Goal: Task Accomplishment & Management: Contribute content

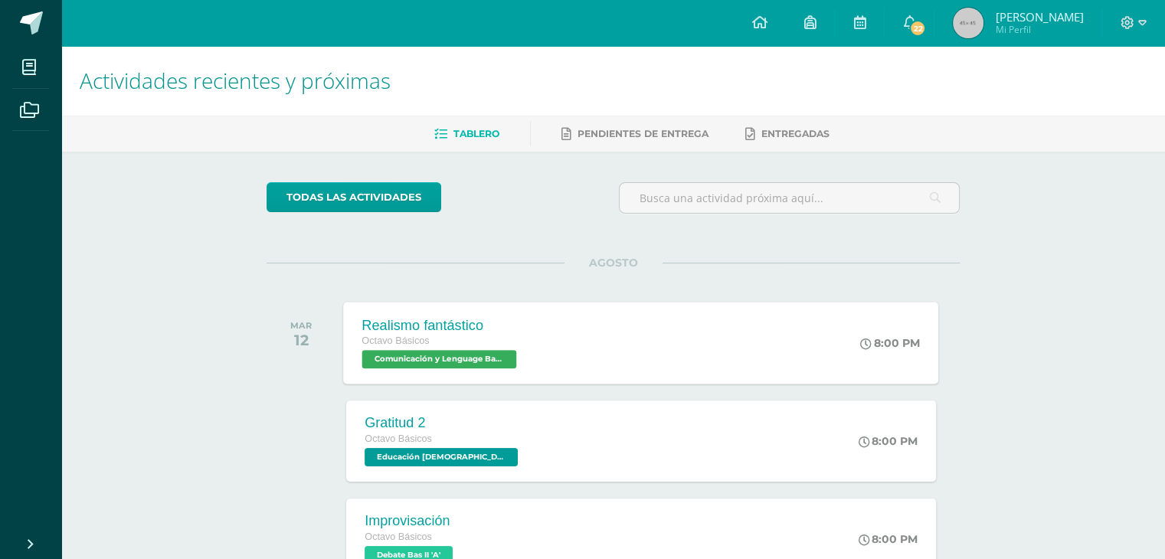
click at [552, 329] on div "Realismo fantástico Octavo Básicos Comunicación y Lenguage Bas II 'A' 8:00 PM R…" at bounding box center [641, 343] width 595 height 82
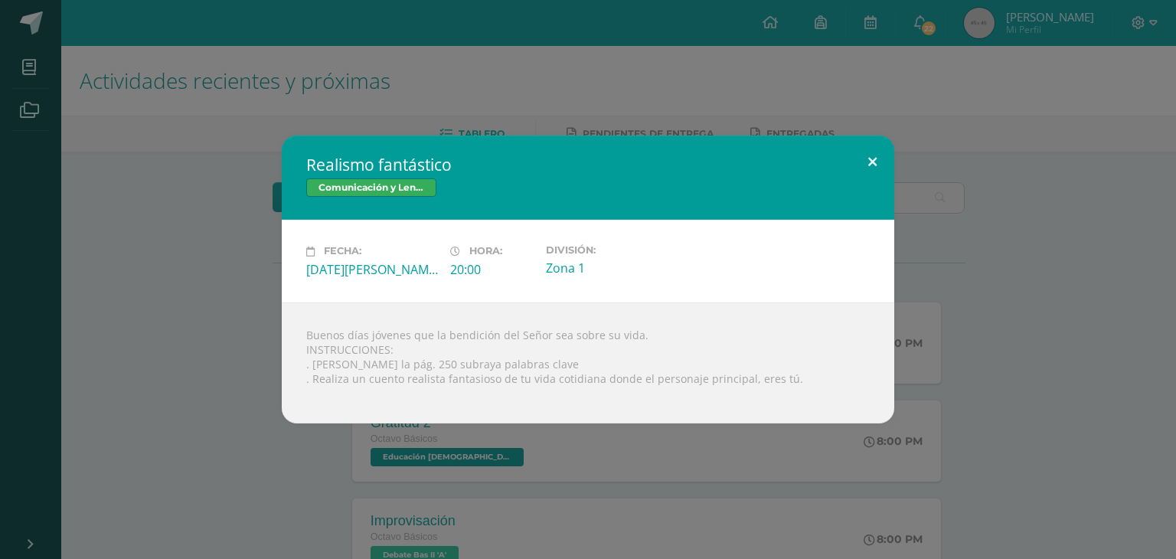
click at [873, 159] on button at bounding box center [873, 162] width 44 height 52
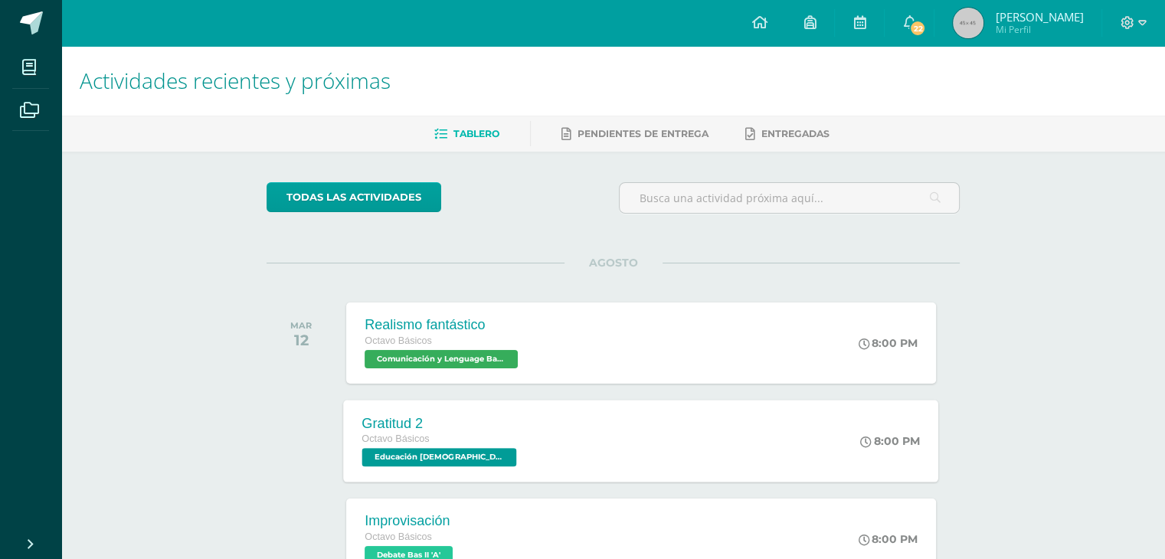
click at [683, 407] on div "Gratitud 2 Octavo Básicos Educación [DEMOGRAPHIC_DATA] Bas II 'A' 8:00 PM Grati…" at bounding box center [641, 441] width 595 height 82
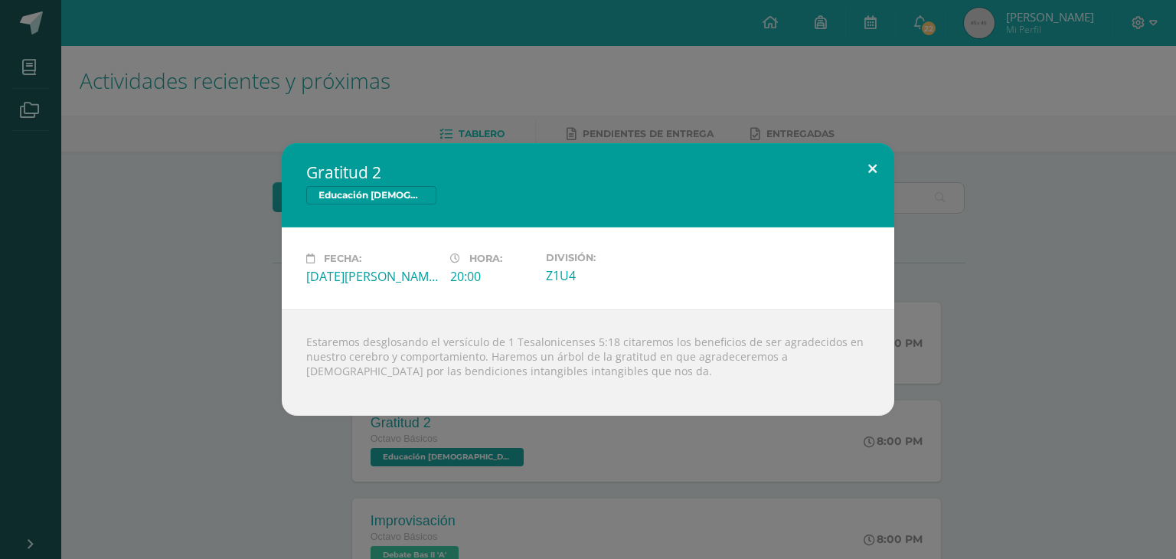
click at [866, 163] on button at bounding box center [873, 169] width 44 height 52
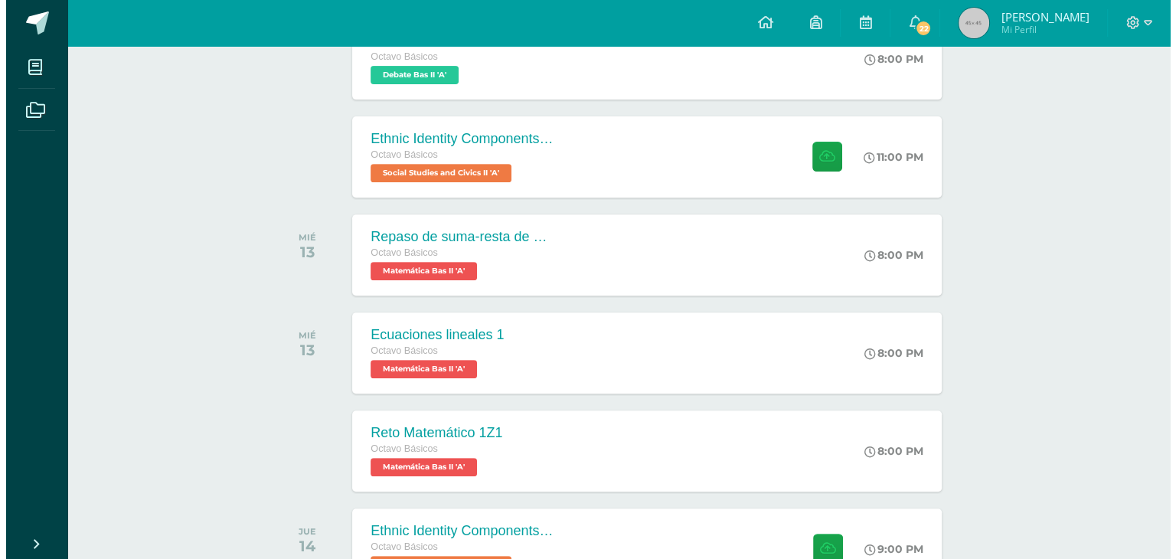
scroll to position [576, 0]
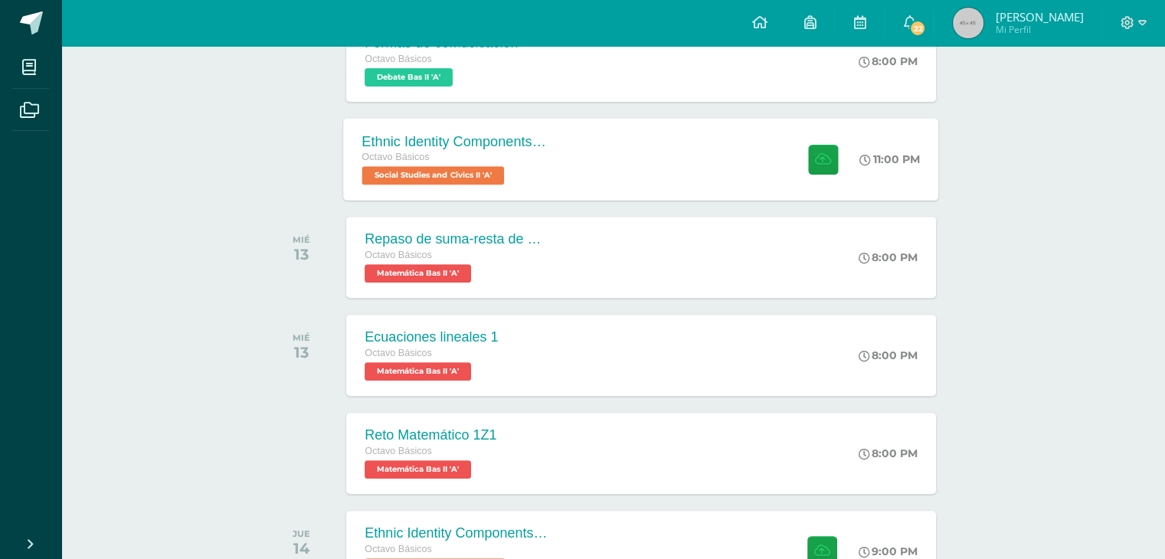
click at [649, 159] on div "Ethnic Identity Components and Development Octavo Básicos Social Studies and Ci…" at bounding box center [641, 159] width 595 height 82
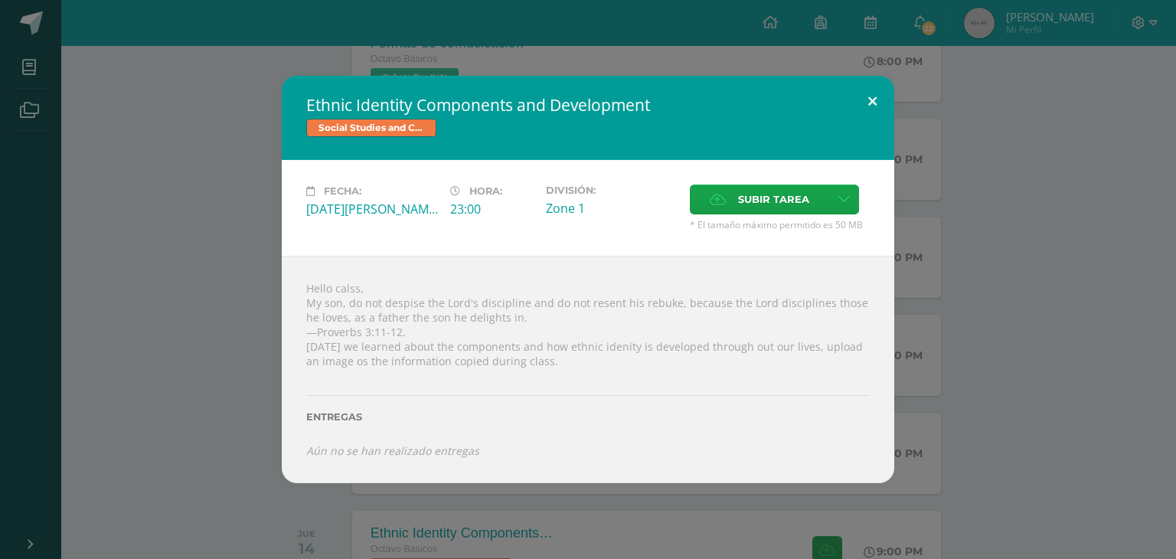
click at [862, 102] on button at bounding box center [873, 102] width 44 height 52
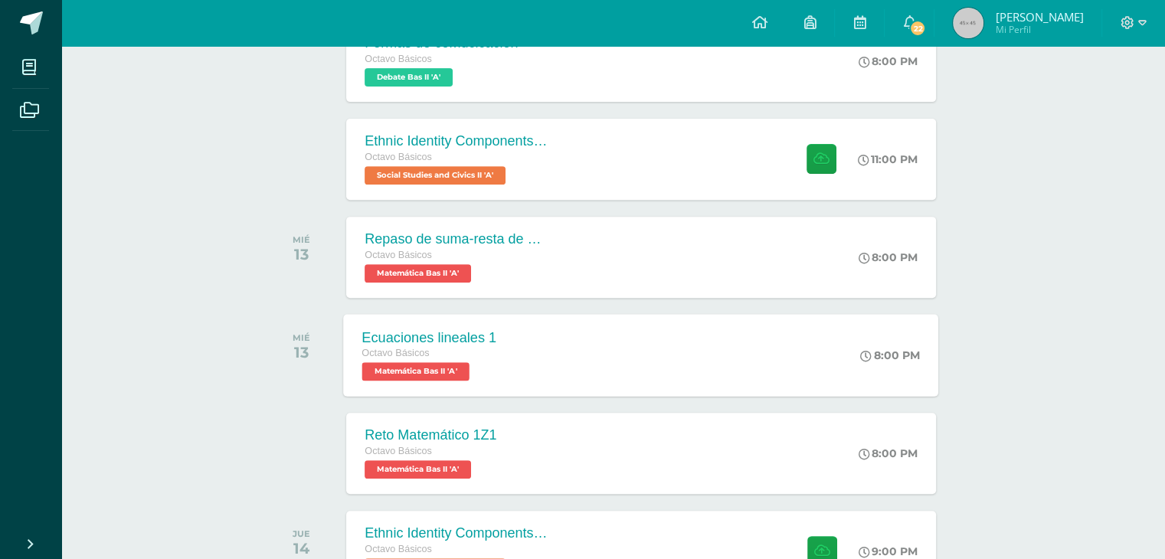
click at [617, 366] on div "Ecuaciones lineales 1 Octavo Básicos Matemática Bas II 'A' 8:00 PM Ecuaciones l…" at bounding box center [641, 355] width 595 height 82
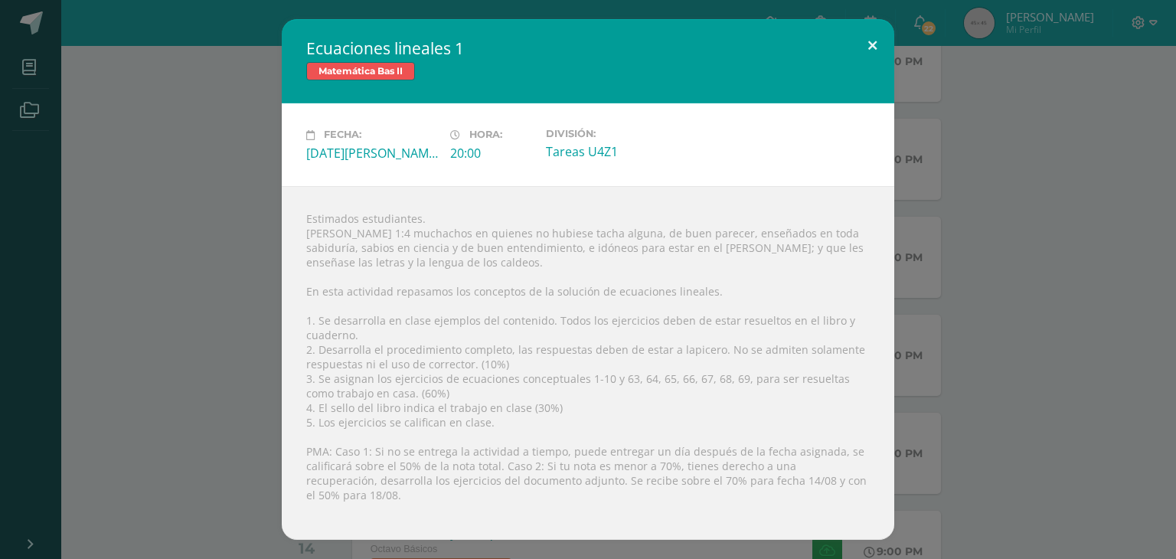
click at [878, 44] on button at bounding box center [873, 45] width 44 height 52
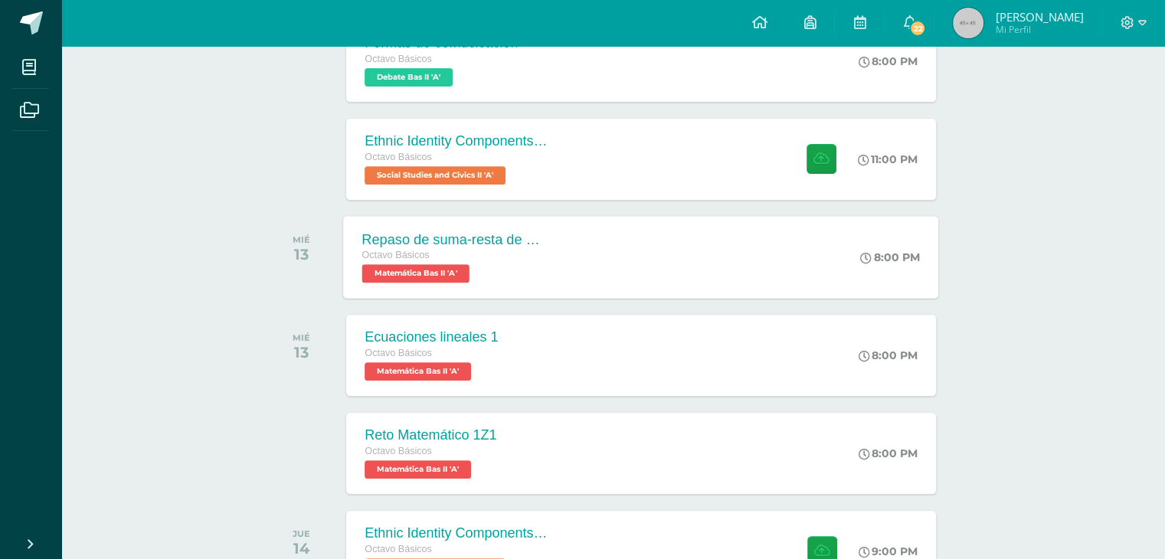
click at [640, 232] on div "Repaso de suma-resta de expresiones racionales Octavo Básicos Matemática Bas II…" at bounding box center [641, 257] width 595 height 82
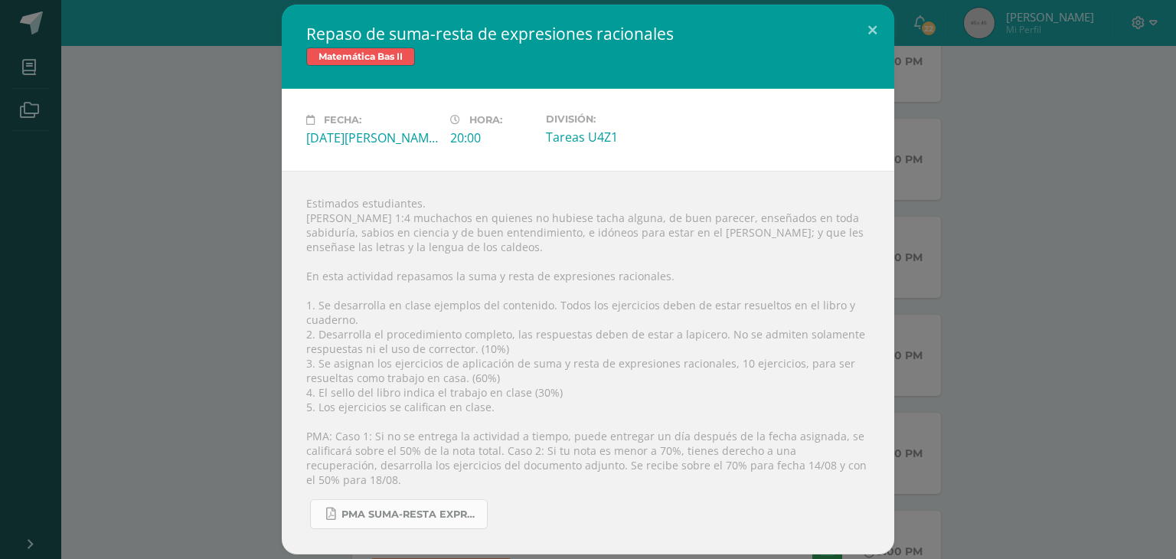
click at [443, 511] on span "PMA Suma-Resta expresiones racionales.pdf" at bounding box center [411, 515] width 138 height 12
click at [866, 26] on button at bounding box center [873, 31] width 44 height 52
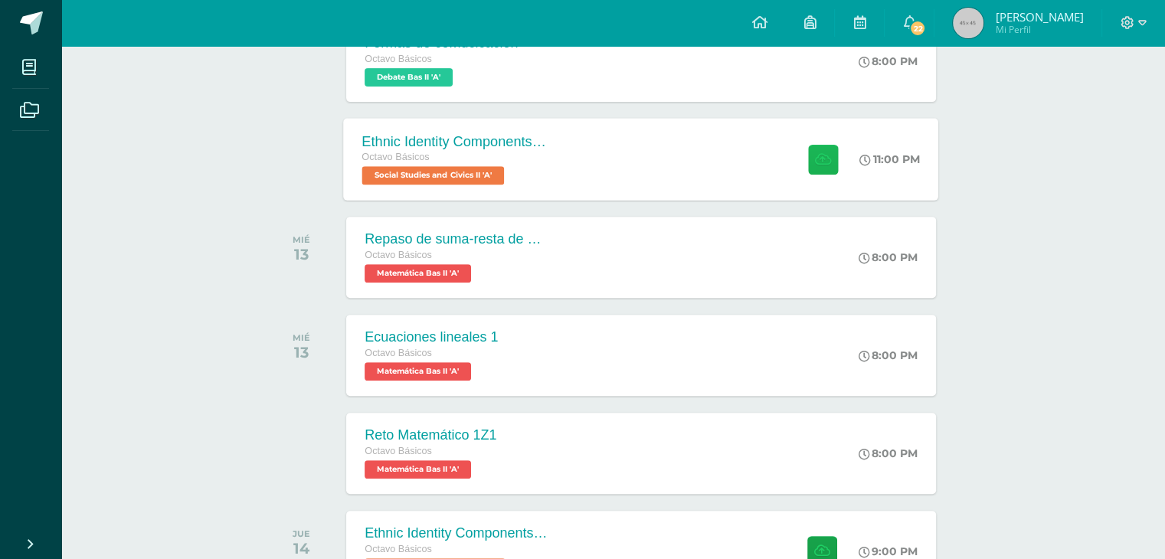
click at [817, 160] on icon at bounding box center [823, 158] width 16 height 13
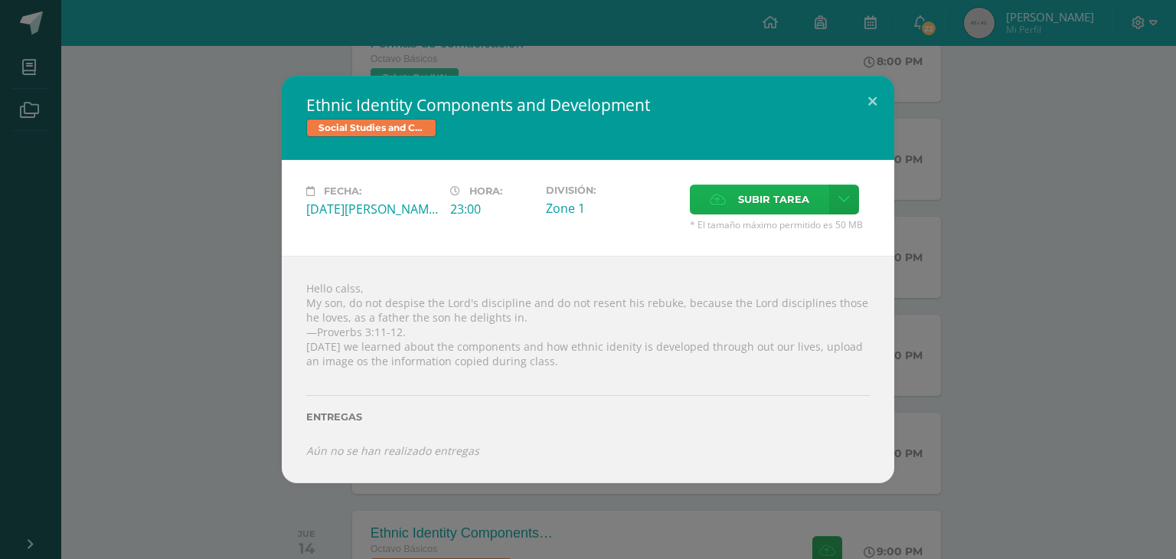
click at [784, 203] on span "Subir tarea" at bounding box center [773, 199] width 71 height 28
click at [0, 0] on input "Subir tarea" at bounding box center [0, 0] width 0 height 0
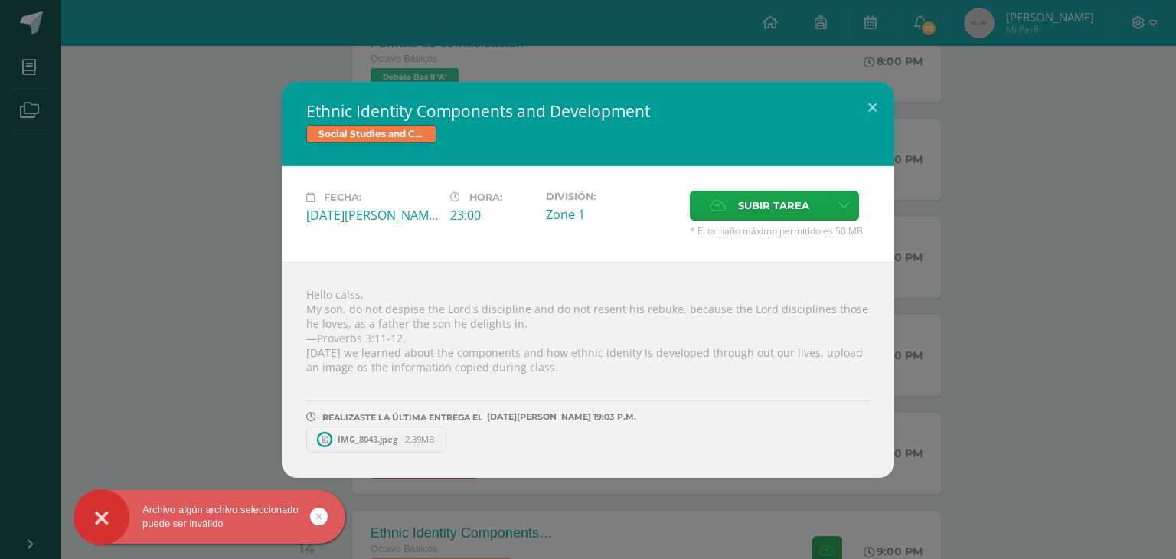
click at [368, 439] on span "IMG_8043.jpeg" at bounding box center [367, 439] width 75 height 11
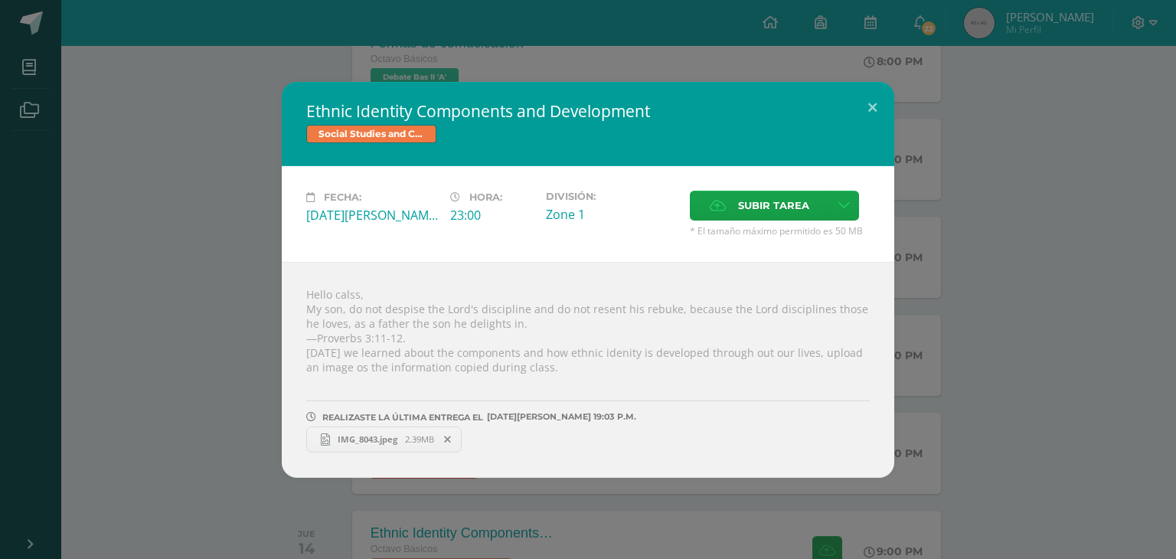
click at [627, 46] on div "Ethnic Identity Components and Development Social Studies and Civics II Fecha: …" at bounding box center [588, 279] width 1176 height 559
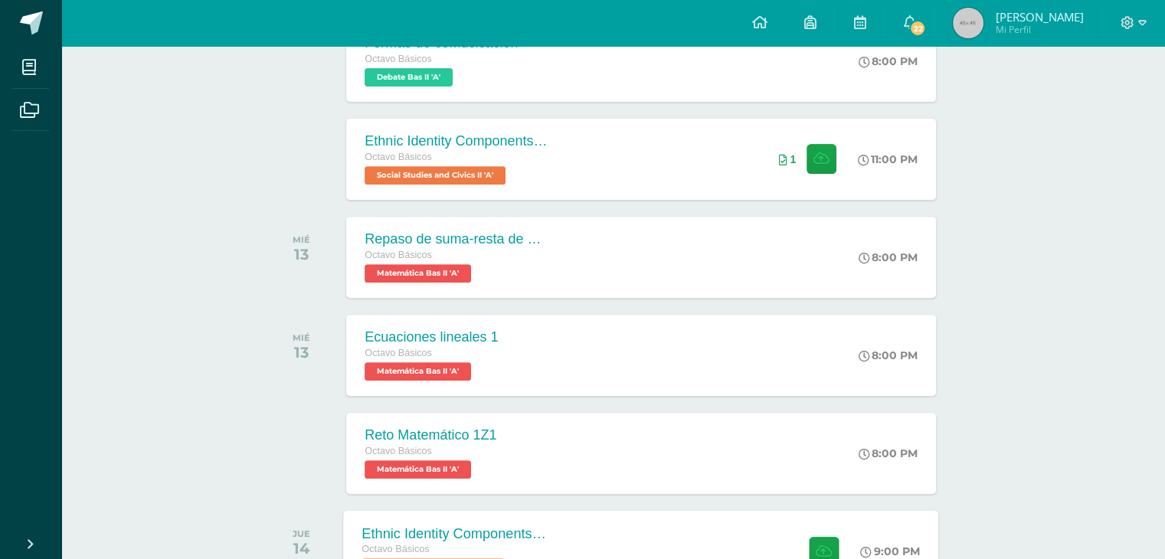
click at [816, 527] on div at bounding box center [820, 551] width 75 height 82
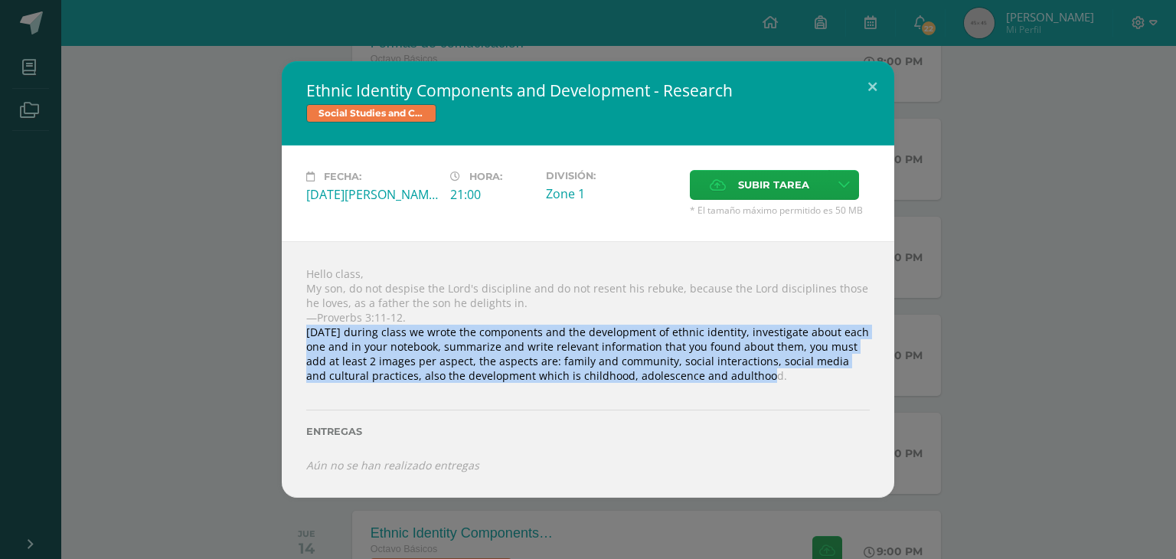
drag, startPoint x: 308, startPoint y: 332, endPoint x: 705, endPoint y: 378, distance: 399.4
click at [705, 378] on div "Hello class, My son, do not despise the Lord's discipline and do not resent his…" at bounding box center [588, 369] width 613 height 257
copy div "[DATE] during class we wrote the components and the development of ethnic ident…"
